Goal: Navigation & Orientation: Find specific page/section

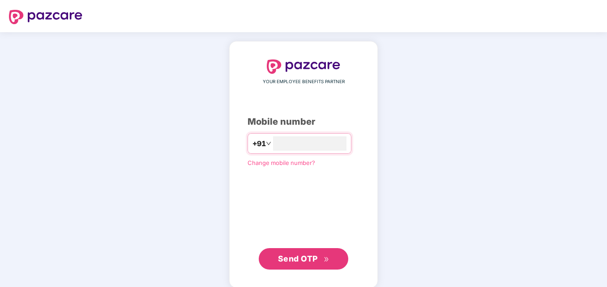
type input "**********"
click at [305, 264] on span "Send OTP" at bounding box center [303, 258] width 51 height 13
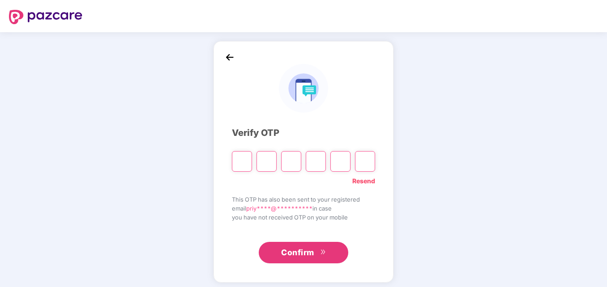
type input "*"
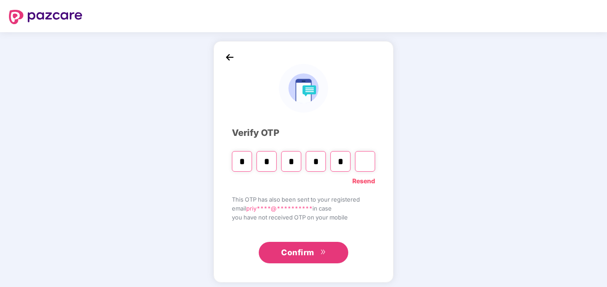
type input "*"
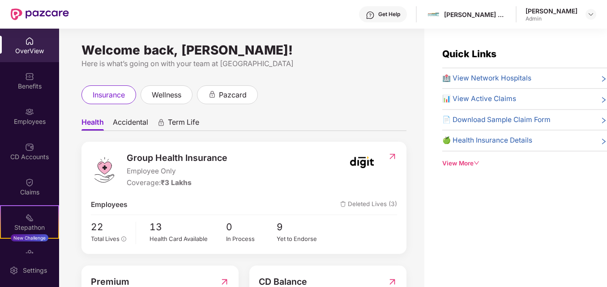
click at [29, 55] on div "OverView" at bounding box center [29, 46] width 59 height 34
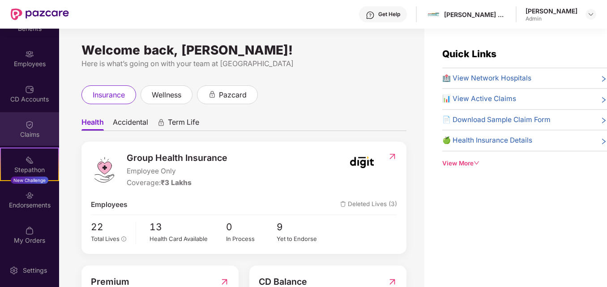
click at [31, 133] on div "Claims" at bounding box center [29, 134] width 59 height 9
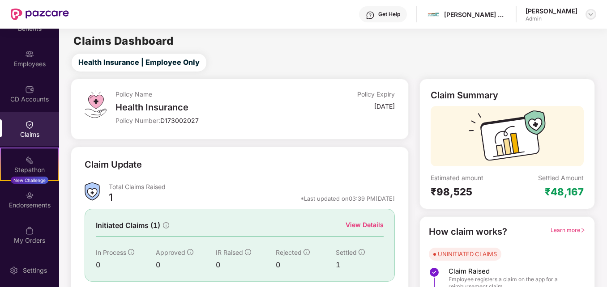
click at [590, 19] on div at bounding box center [590, 14] width 11 height 11
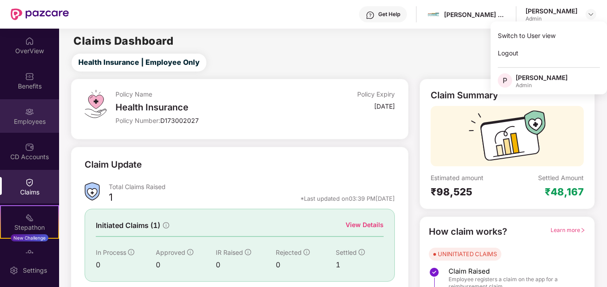
click at [28, 121] on div "Employees" at bounding box center [29, 121] width 59 height 9
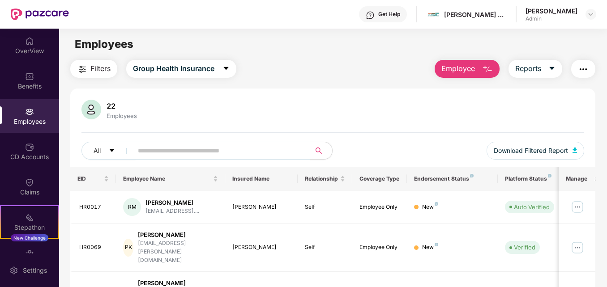
click at [590, 70] on button "button" at bounding box center [583, 69] width 24 height 18
click at [549, 69] on icon "caret-down" at bounding box center [551, 68] width 7 height 7
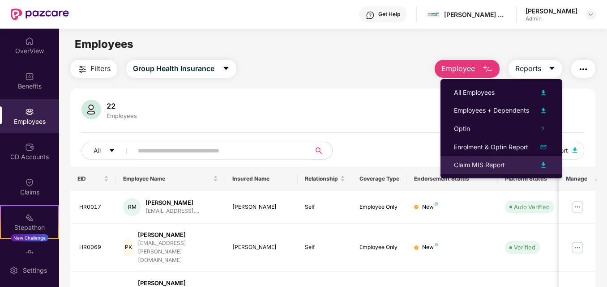
click at [543, 164] on img at bounding box center [543, 165] width 11 height 11
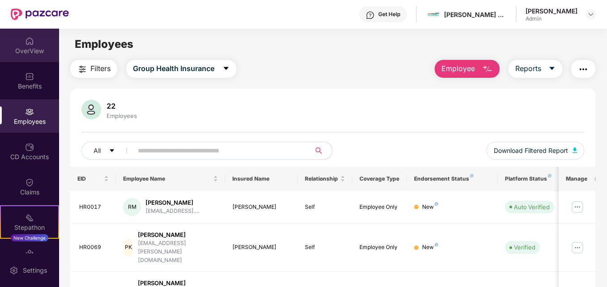
click at [31, 57] on div "OverView" at bounding box center [29, 46] width 59 height 34
